Goal: Transaction & Acquisition: Purchase product/service

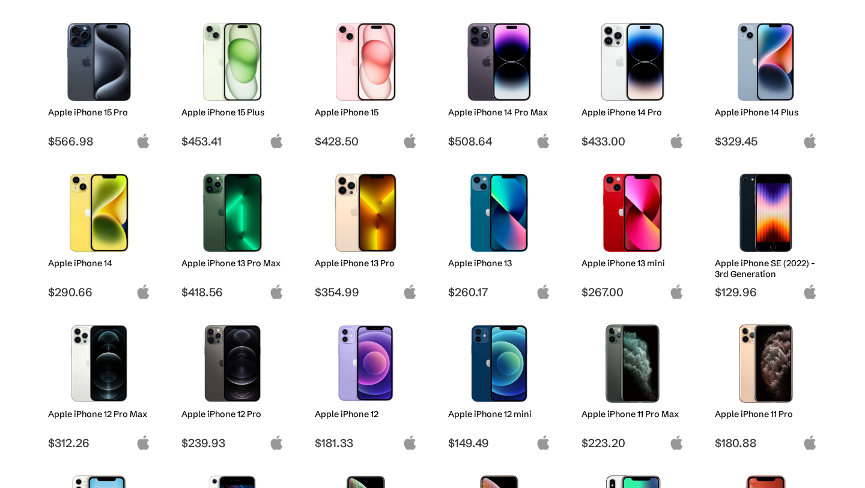
scroll to position [338, 0]
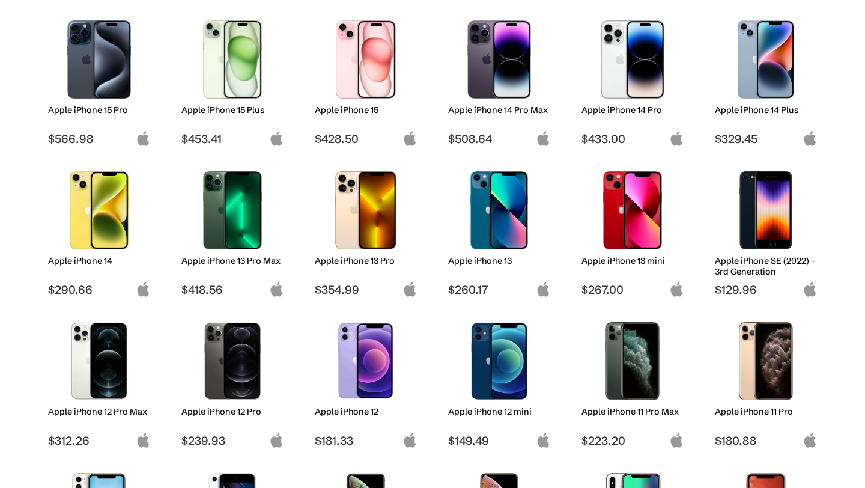
click at [486, 207] on img at bounding box center [499, 210] width 85 height 78
click at [477, 285] on span "$260.17" at bounding box center [499, 289] width 103 height 14
click at [488, 224] on img at bounding box center [499, 210] width 85 height 78
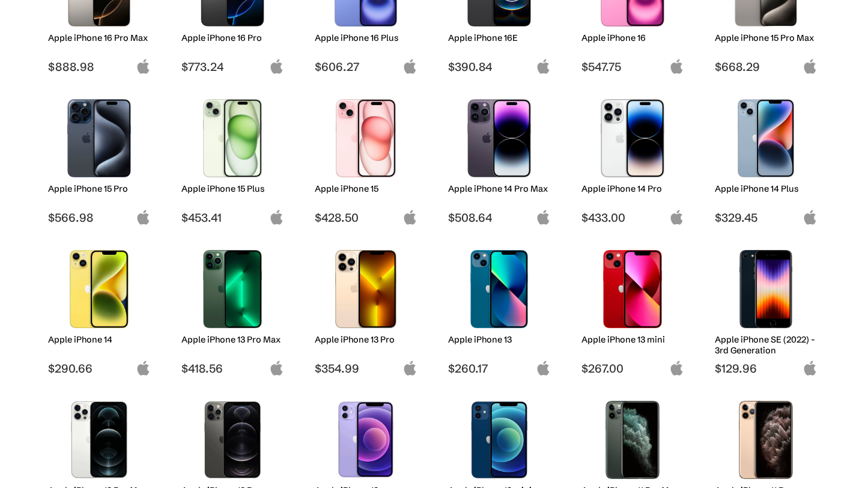
scroll to position [262, 0]
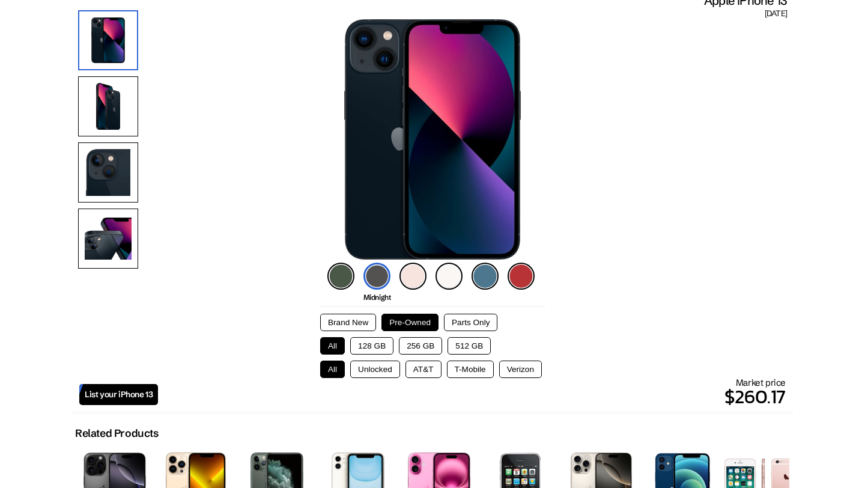
scroll to position [112, 0]
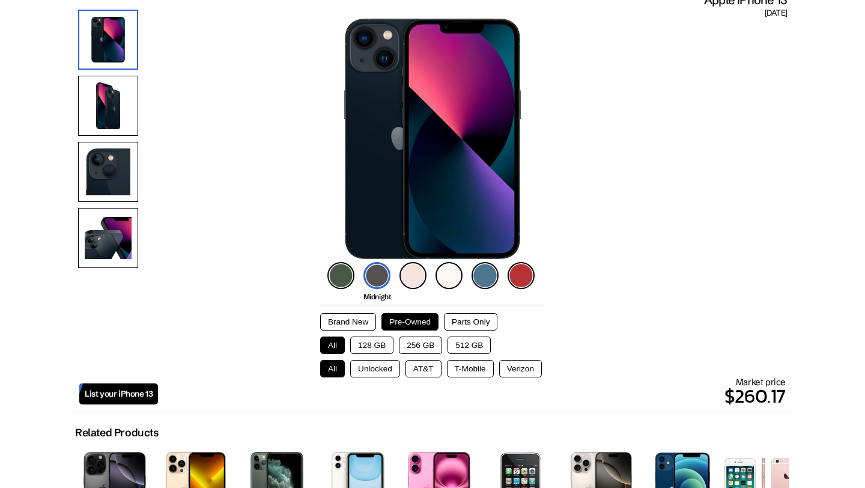
click at [432, 341] on button "256 GB" at bounding box center [420, 345] width 43 height 17
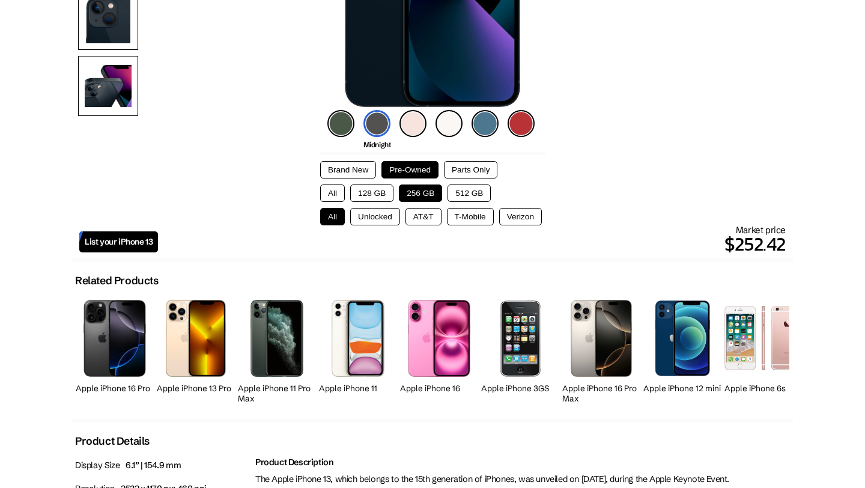
scroll to position [266, 0]
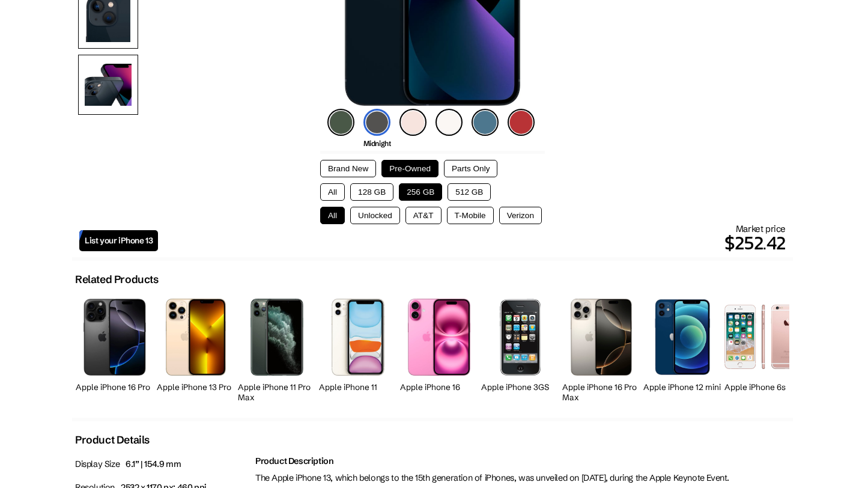
click at [153, 242] on link "List your iPhone 13" at bounding box center [118, 240] width 79 height 21
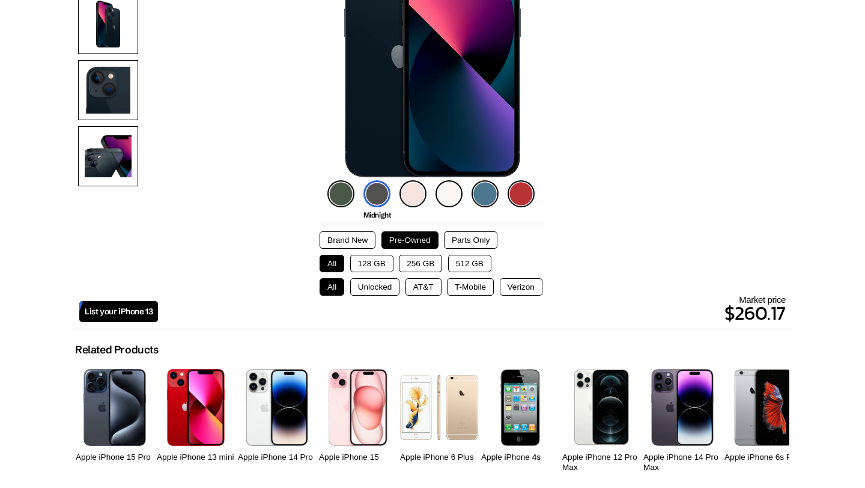
scroll to position [239, 0]
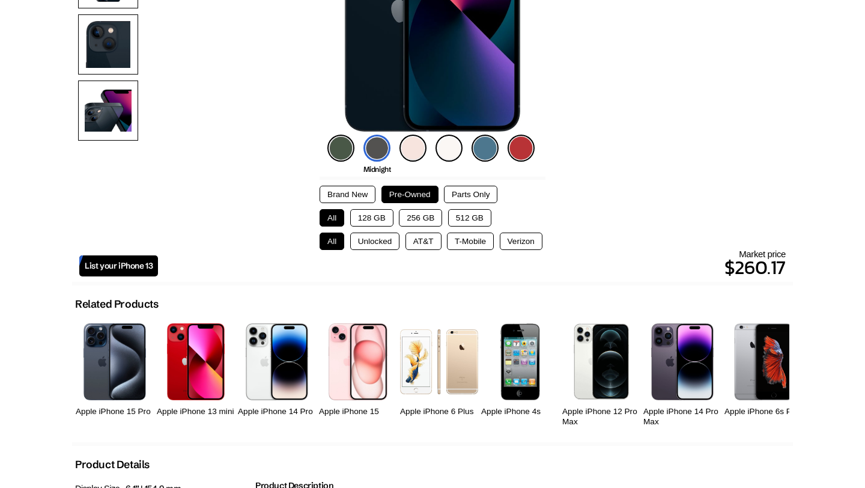
click at [142, 269] on span "List your iPhone 13" at bounding box center [119, 266] width 68 height 10
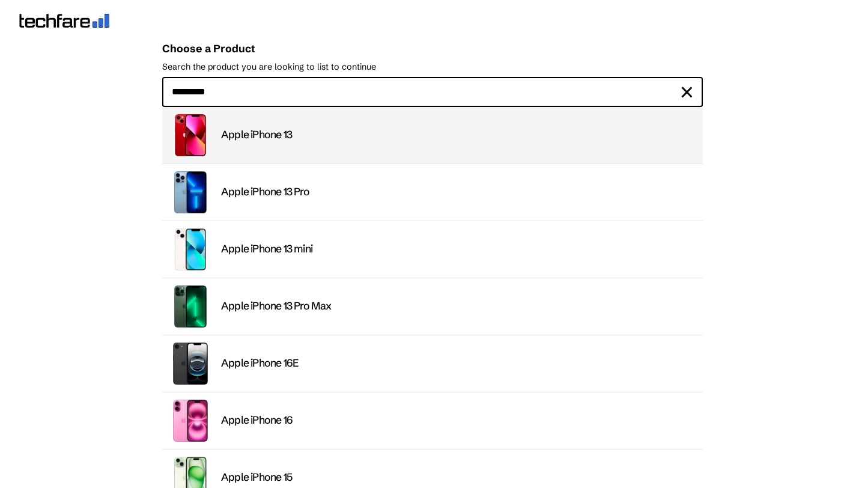
type input "*********"
click at [264, 144] on li "Apple iPhone 13" at bounding box center [432, 135] width 541 height 57
